Goal: Task Accomplishment & Management: Manage account settings

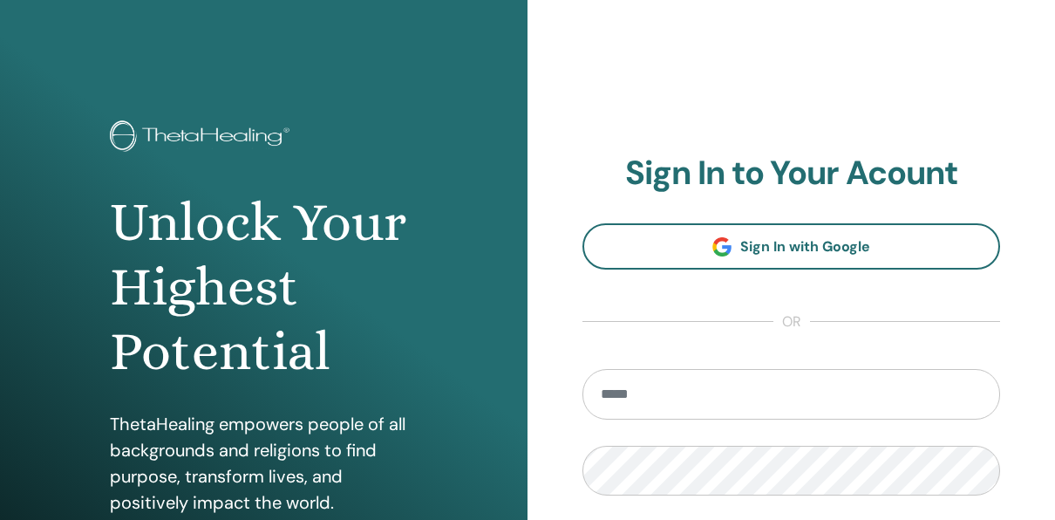
type input "**********"
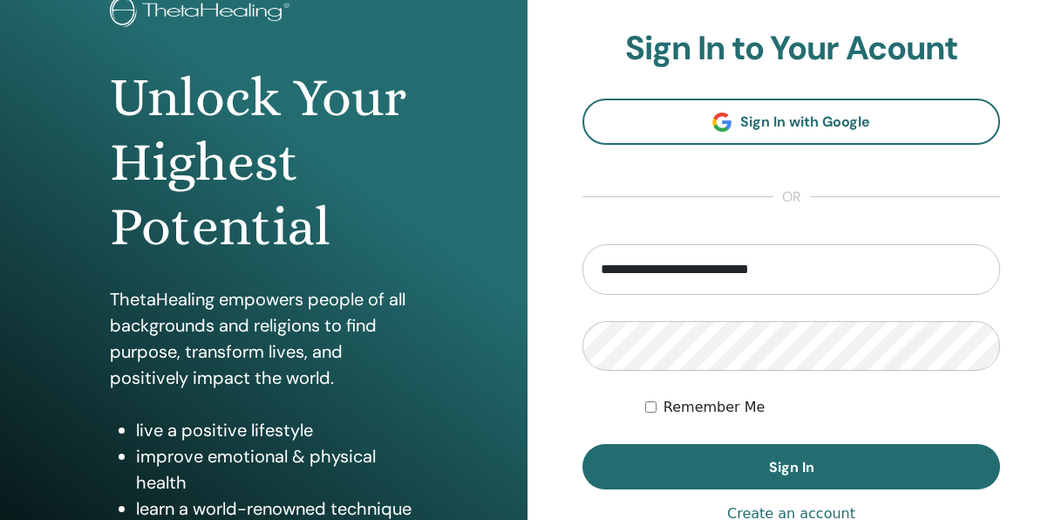
scroll to position [239, 0]
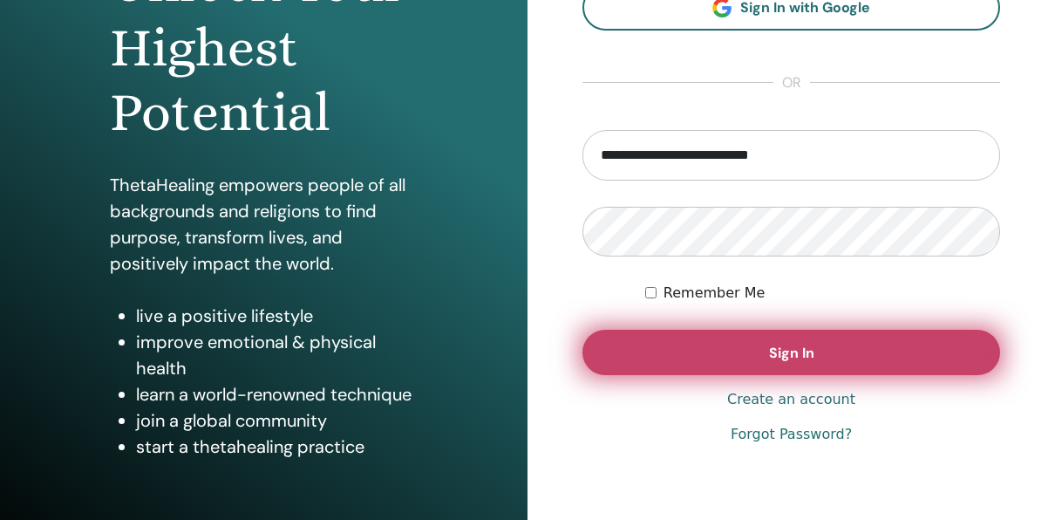
click at [817, 343] on button "Sign In" at bounding box center [791, 352] width 418 height 45
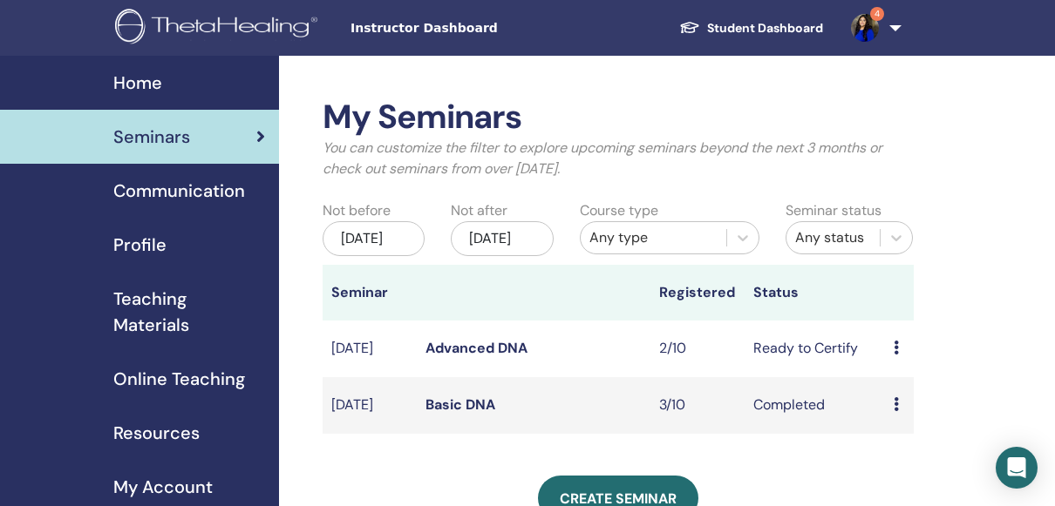
click at [609, 357] on td "Advanced DNA" at bounding box center [534, 349] width 234 height 57
click at [720, 372] on td "2/10" at bounding box center [697, 349] width 94 height 57
click at [902, 359] on div "Preview Edit Attendees Cancel" at bounding box center [898, 348] width 10 height 21
click at [900, 431] on link "Attendees" at bounding box center [919, 429] width 66 height 18
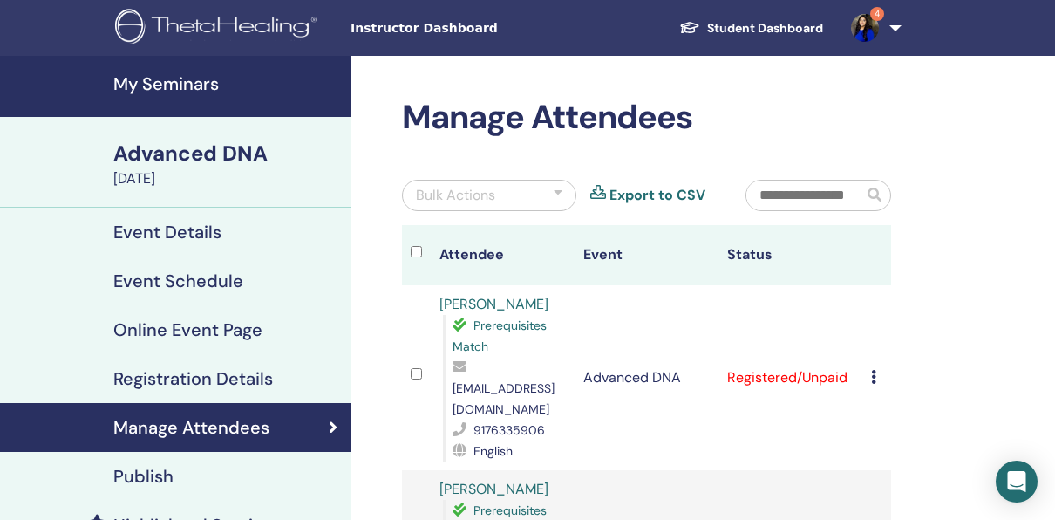
click at [870, 355] on td "Cancel Registration Do not auto-certify Mark as Paid Mark as Unpaid Mark as Abs…" at bounding box center [876, 377] width 29 height 185
click at [876, 368] on div "Cancel Registration Do not auto-certify Mark as Paid Mark as Unpaid Mark as Abs…" at bounding box center [876, 377] width 11 height 21
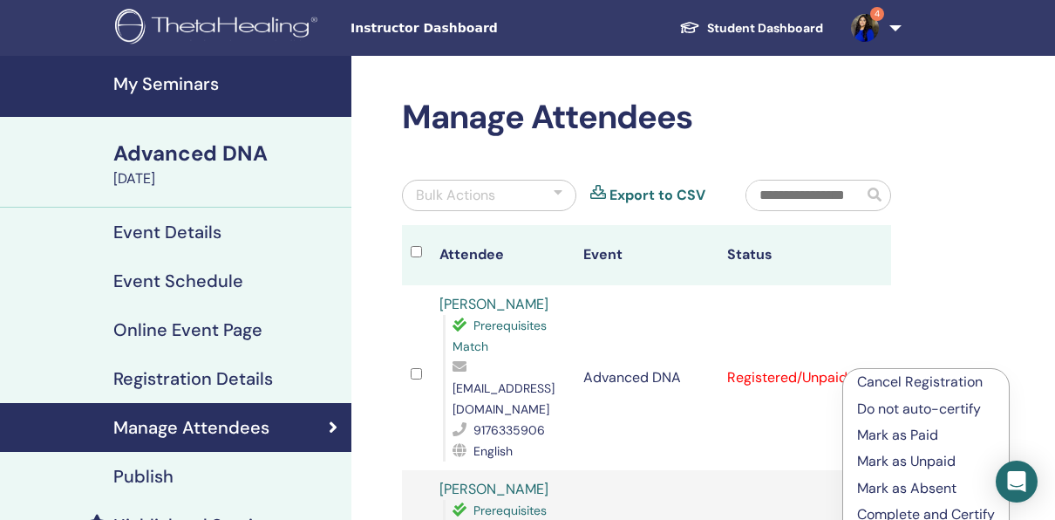
click at [923, 271] on div "Manage Attendees Bulk Actions Export to CSV Attendee Event Status Rohini Agnew …" at bounding box center [702, 522] width 703 height 933
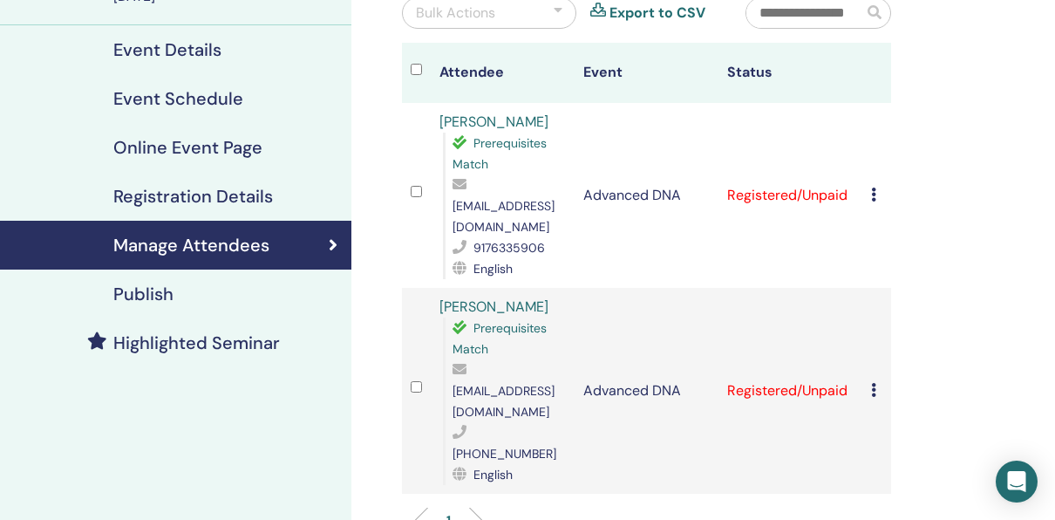
scroll to position [156, 0]
